Goal: Task Accomplishment & Management: Manage account settings

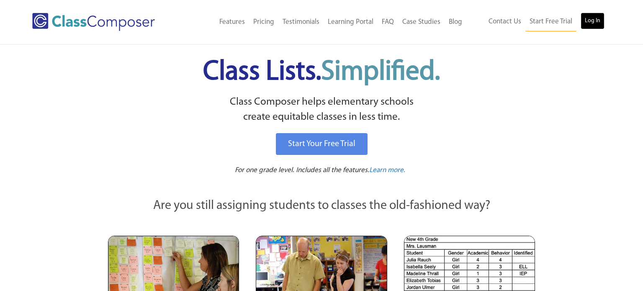
click at [593, 21] on link "Log In" at bounding box center [593, 21] width 24 height 17
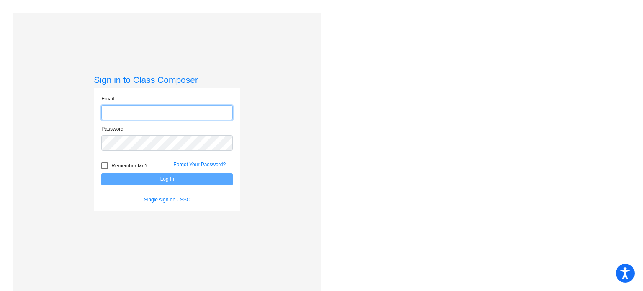
type input "[PERSON_NAME][EMAIL_ADDRESS][DOMAIN_NAME]"
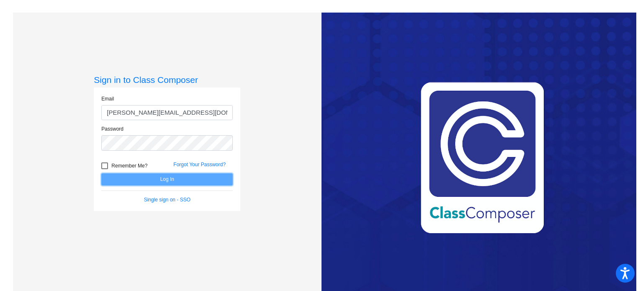
click at [161, 178] on button "Log In" at bounding box center [167, 179] width 132 height 12
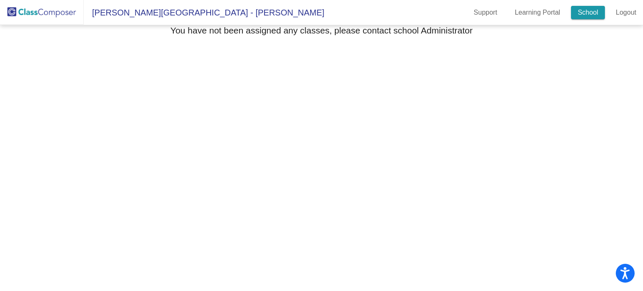
click at [583, 13] on link "School" at bounding box center [588, 12] width 34 height 13
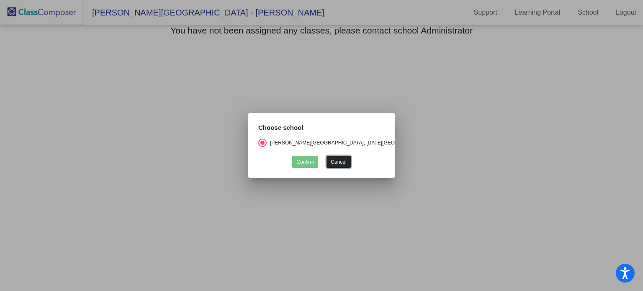
click at [340, 160] on button "Cancel" at bounding box center [339, 162] width 24 height 12
